Goal: Find contact information: Find contact information

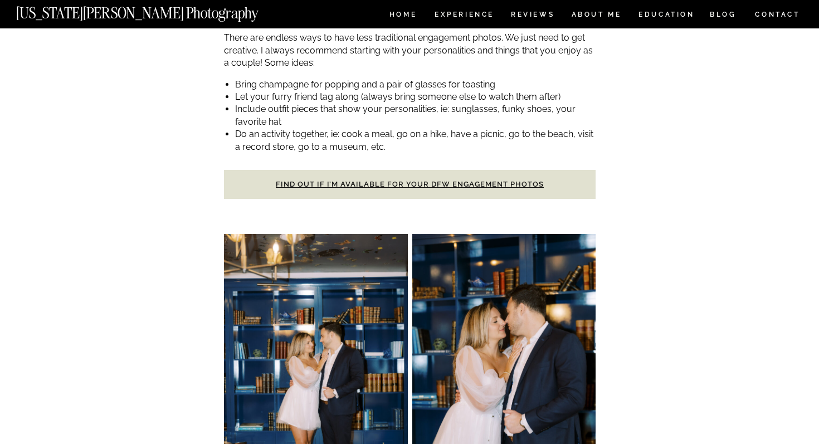
scroll to position [7700, 0]
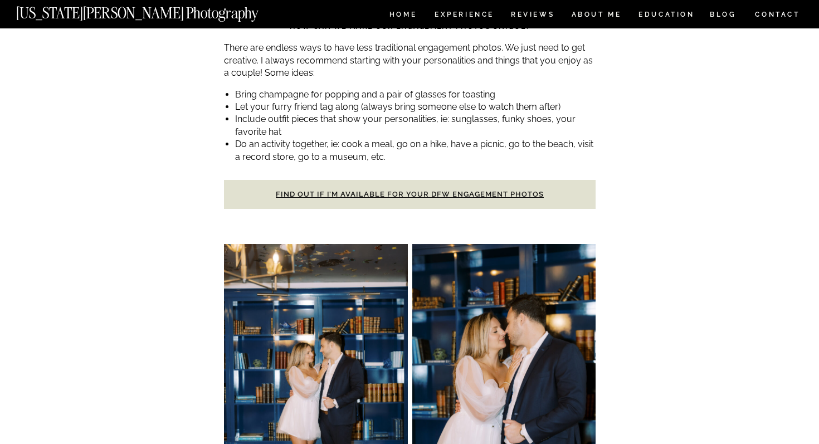
click at [357, 180] on h3 "Find out if I’m available for your DFW engagement photos" at bounding box center [410, 194] width 372 height 29
click at [355, 190] on strong "Find out if I’m available for your DFW engagement photos" at bounding box center [410, 194] width 268 height 8
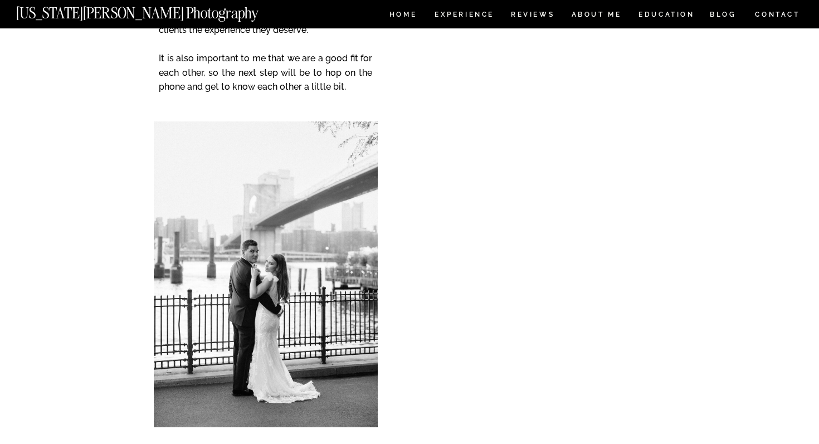
scroll to position [232, 0]
